Goal: Information Seeking & Learning: Understand process/instructions

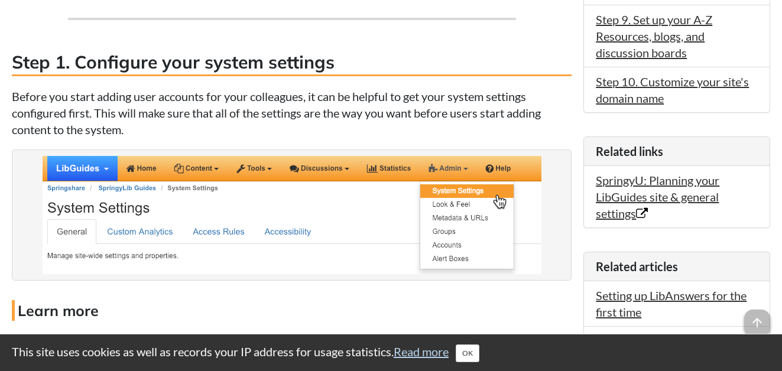
scroll to position [650, 0]
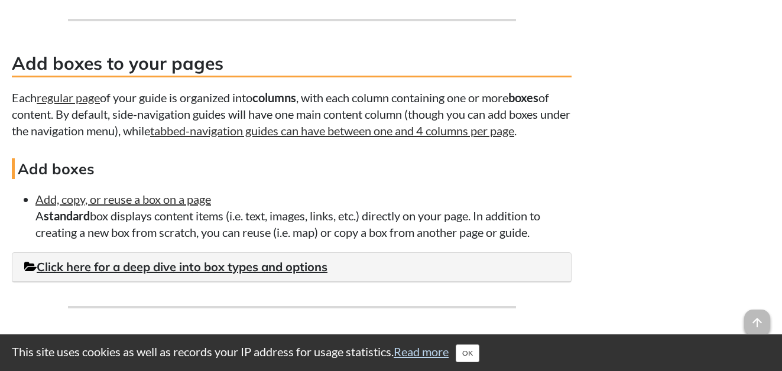
scroll to position [1891, 0]
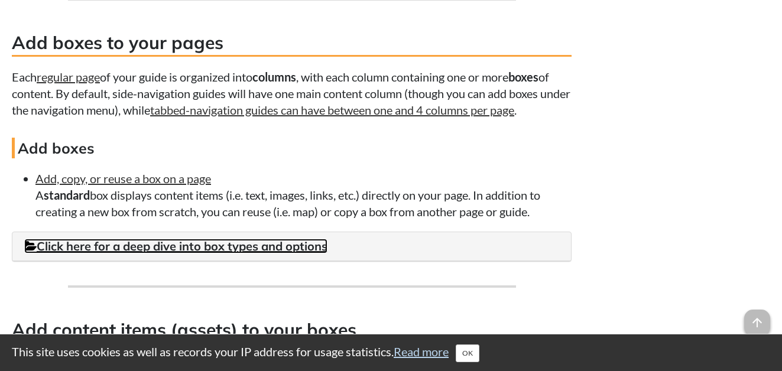
click at [230, 254] on link "Click here for a deep dive into box types and options" at bounding box center [175, 246] width 303 height 15
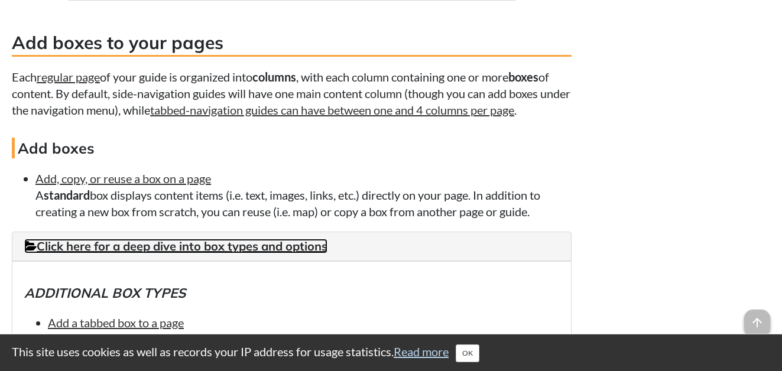
click at [235, 254] on link "Click here for a deep dive into box types and options" at bounding box center [175, 246] width 303 height 15
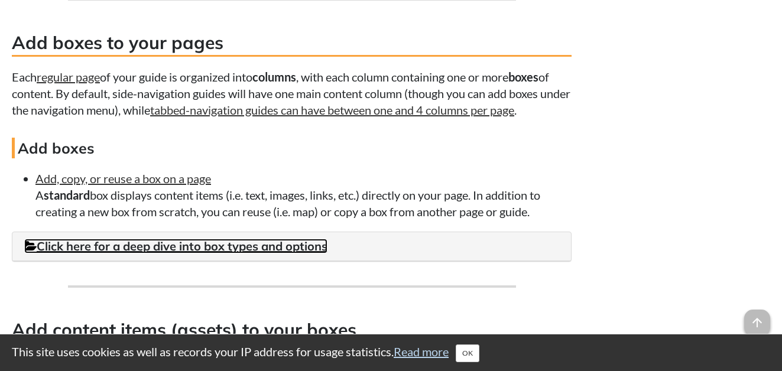
click at [236, 254] on link "Click here for a deep dive into box types and options" at bounding box center [175, 246] width 303 height 15
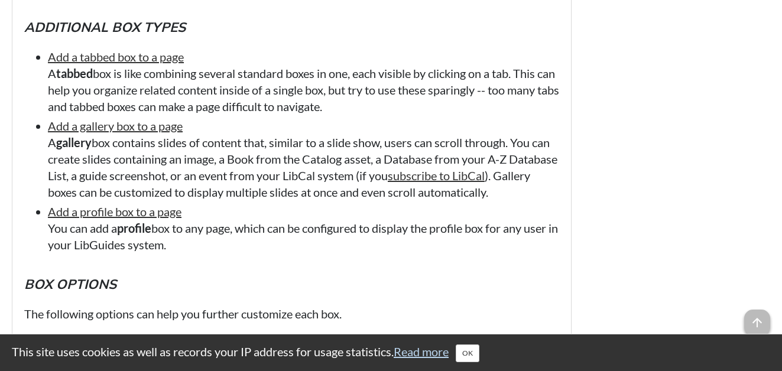
scroll to position [2128, 0]
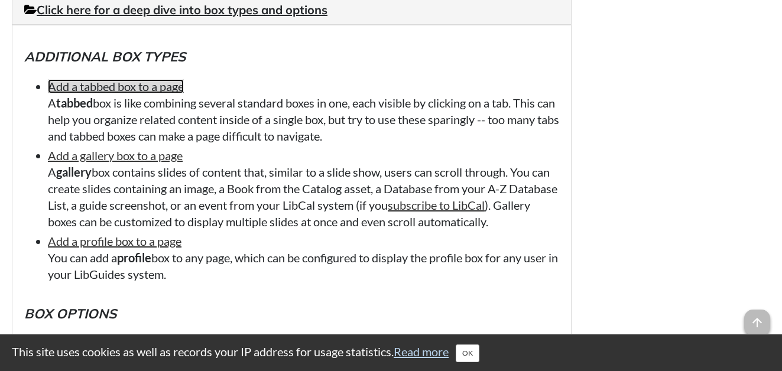
click at [147, 93] on link "Add a tabbed box to a page" at bounding box center [116, 86] width 136 height 14
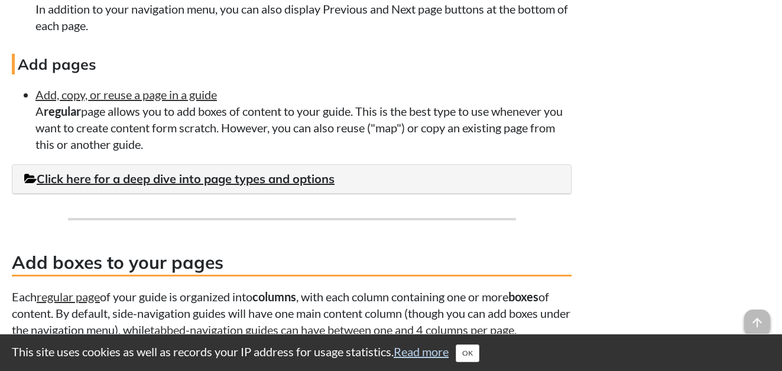
scroll to position [1612, 0]
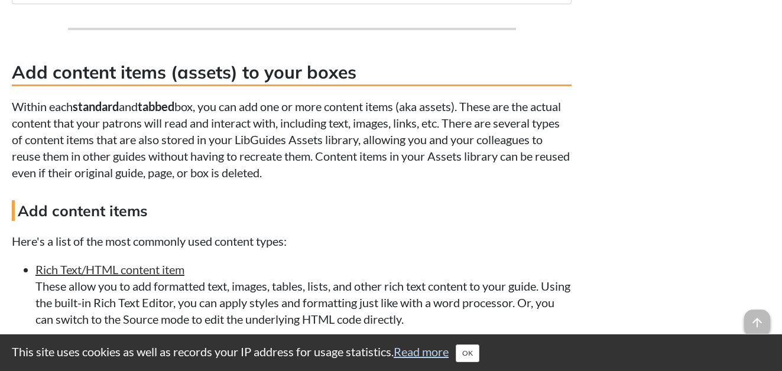
scroll to position [2617, 0]
